Goal: Information Seeking & Learning: Understand process/instructions

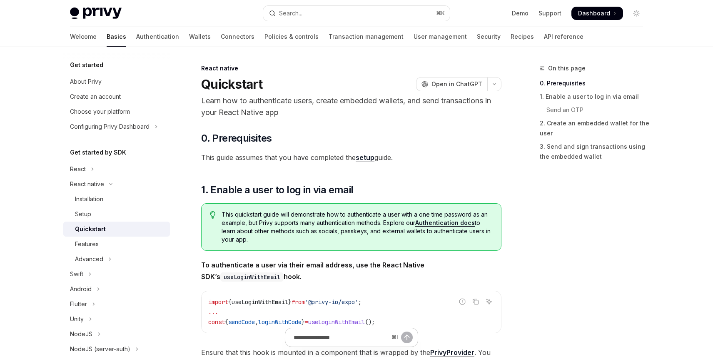
type textarea "*"
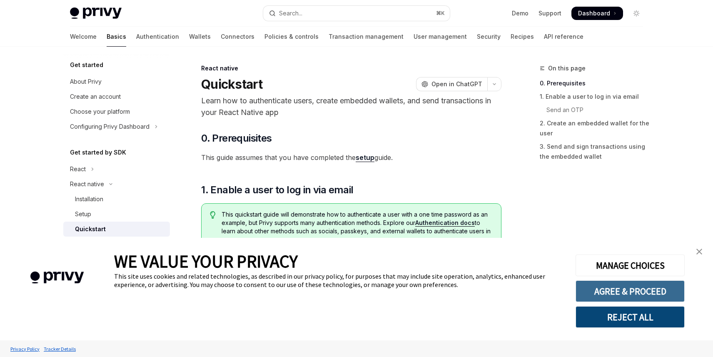
click at [629, 292] on button "AGREE & PROCEED" at bounding box center [630, 291] width 109 height 22
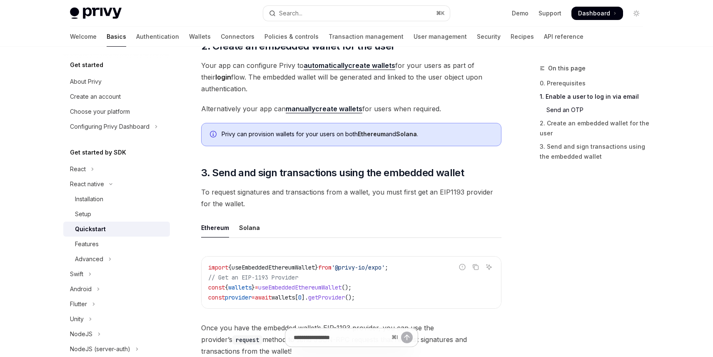
scroll to position [830, 0]
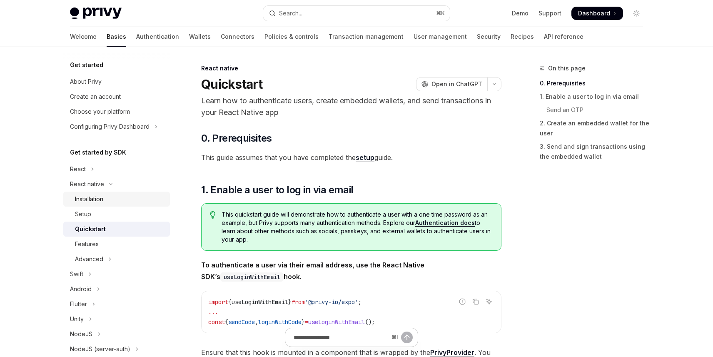
click at [85, 201] on div "Installation" at bounding box center [89, 199] width 28 height 10
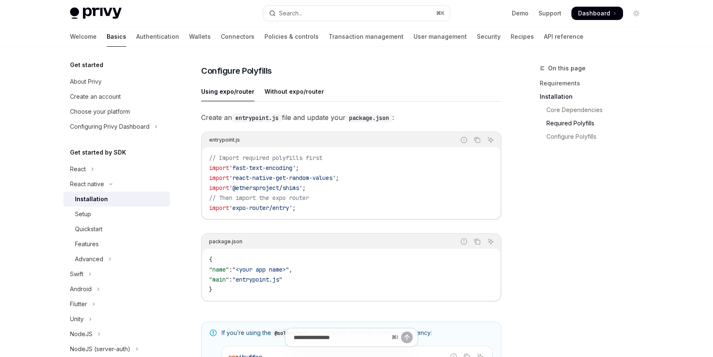
scroll to position [366, 0]
click at [288, 92] on div "Without expo/router" at bounding box center [295, 91] width 60 height 20
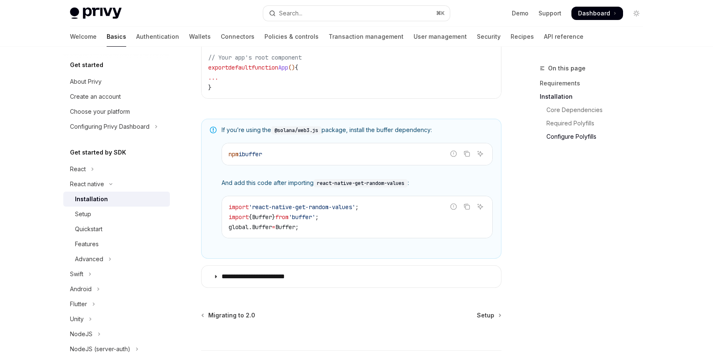
scroll to position [531, 0]
click at [79, 170] on div "React" at bounding box center [78, 169] width 16 height 10
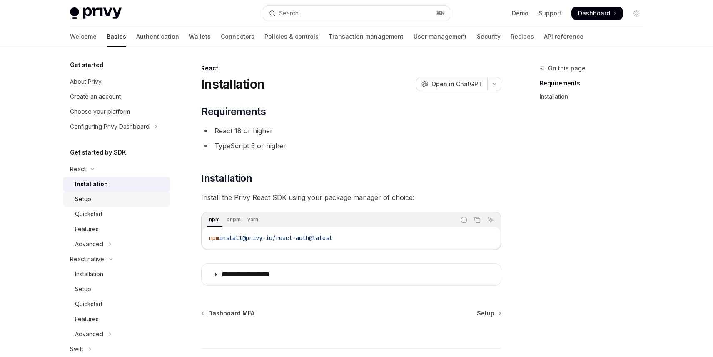
click at [85, 200] on div "Setup" at bounding box center [83, 199] width 16 height 10
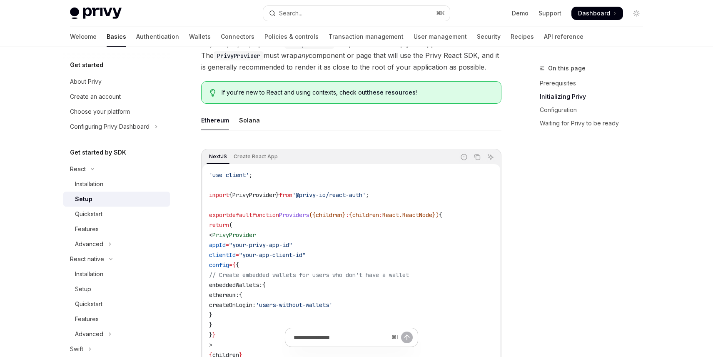
scroll to position [185, 0]
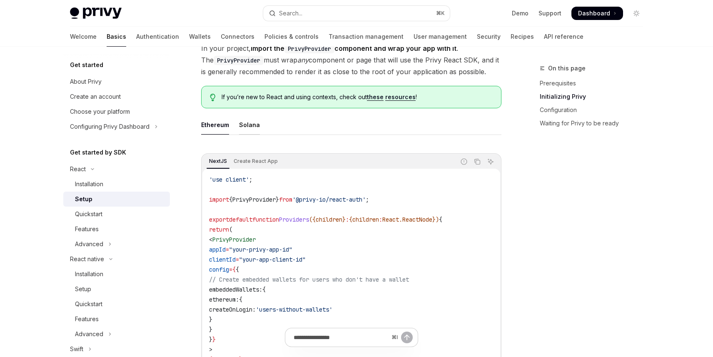
click at [248, 124] on div "Solana" at bounding box center [249, 125] width 21 height 20
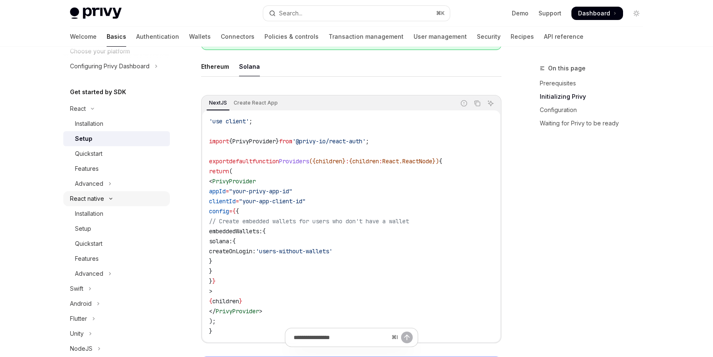
scroll to position [53, 0]
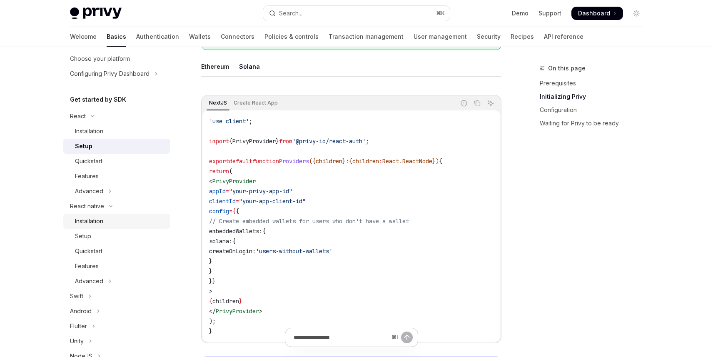
click at [92, 221] on div "Installation" at bounding box center [89, 221] width 28 height 10
type textarea "*"
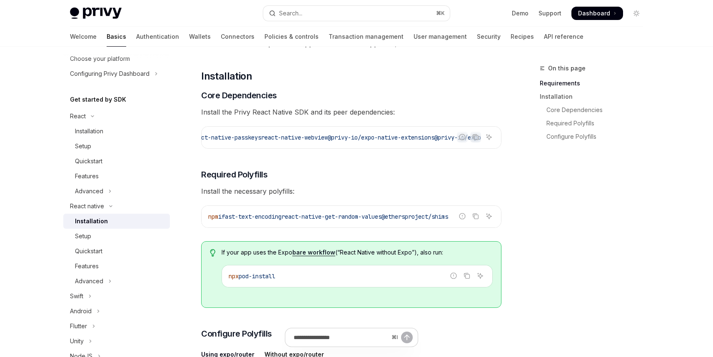
scroll to position [0, 462]
